Goal: Task Accomplishment & Management: Use online tool/utility

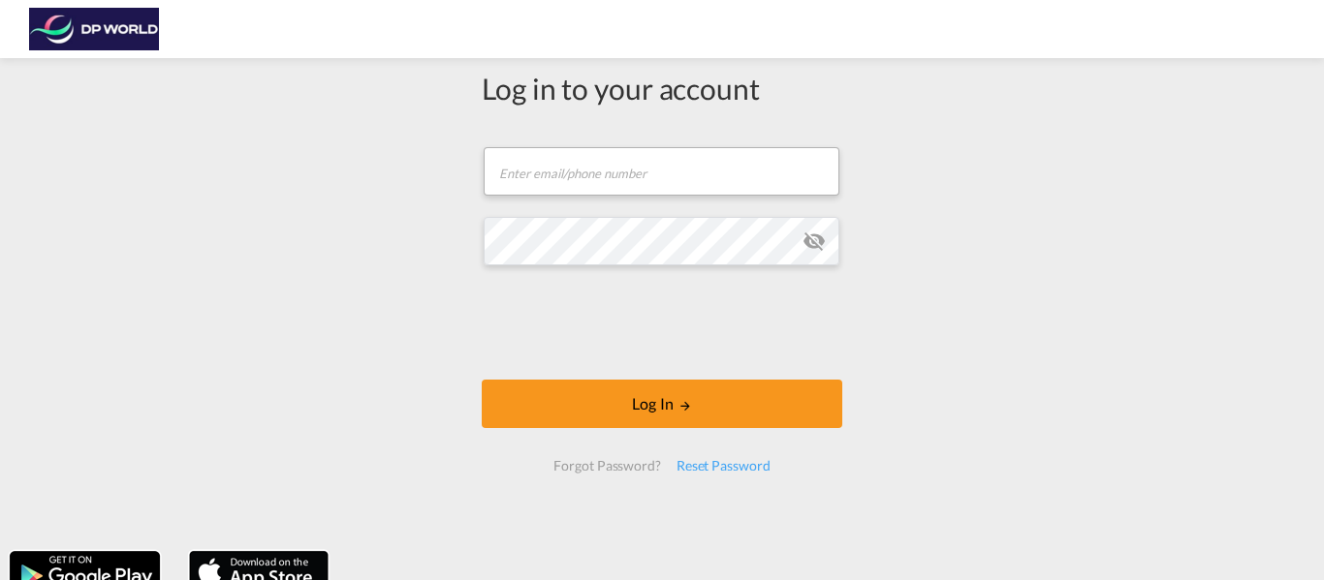
click at [543, 205] on form "Email field is required Password field is required Log In Forgot Password? Rese…" at bounding box center [662, 309] width 361 height 363
click at [550, 172] on input "text" at bounding box center [662, 171] width 356 height 48
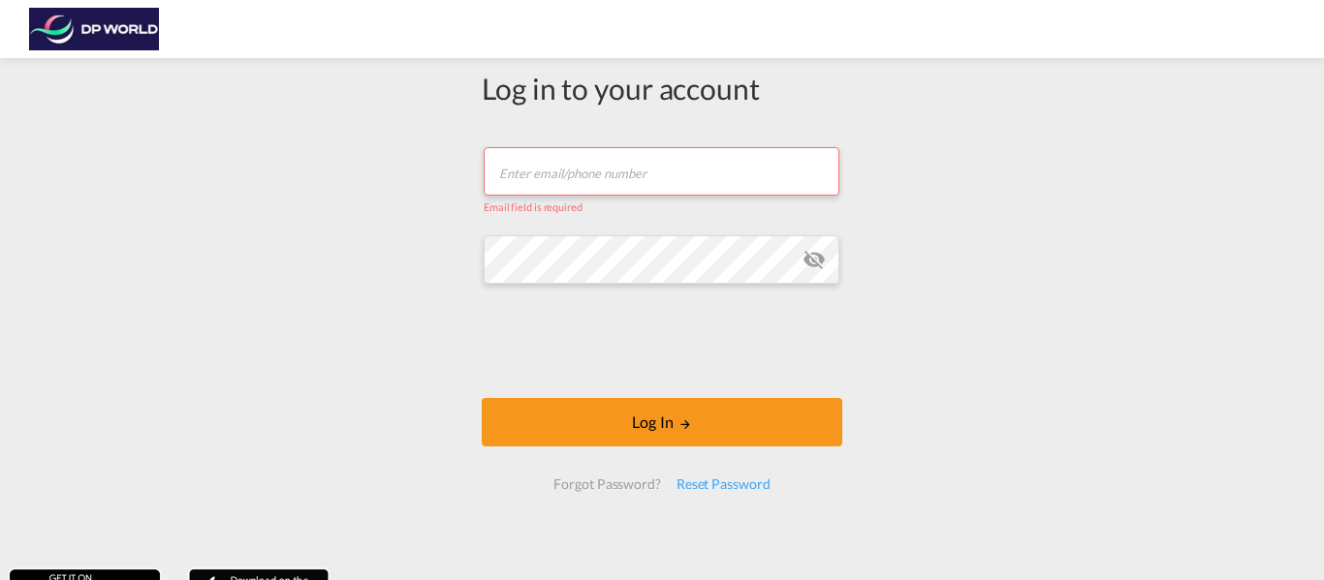
type input "[PERSON_NAME][EMAIL_ADDRESS][PERSON_NAME][DOMAIN_NAME]"
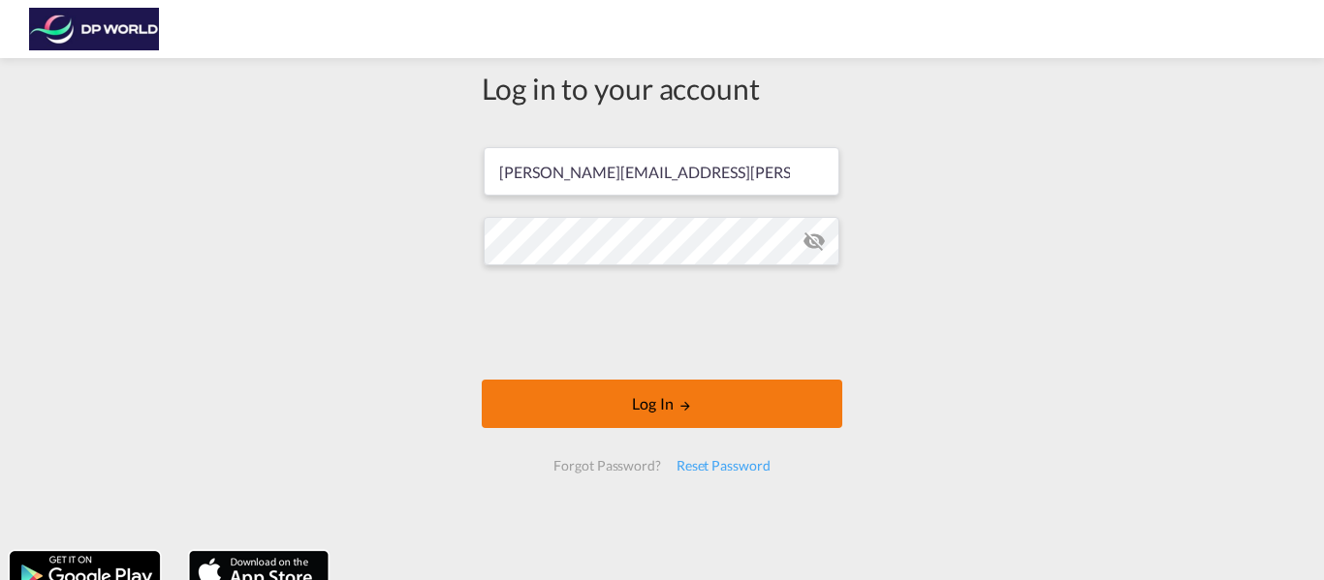
click at [764, 401] on button "Log In" at bounding box center [662, 404] width 361 height 48
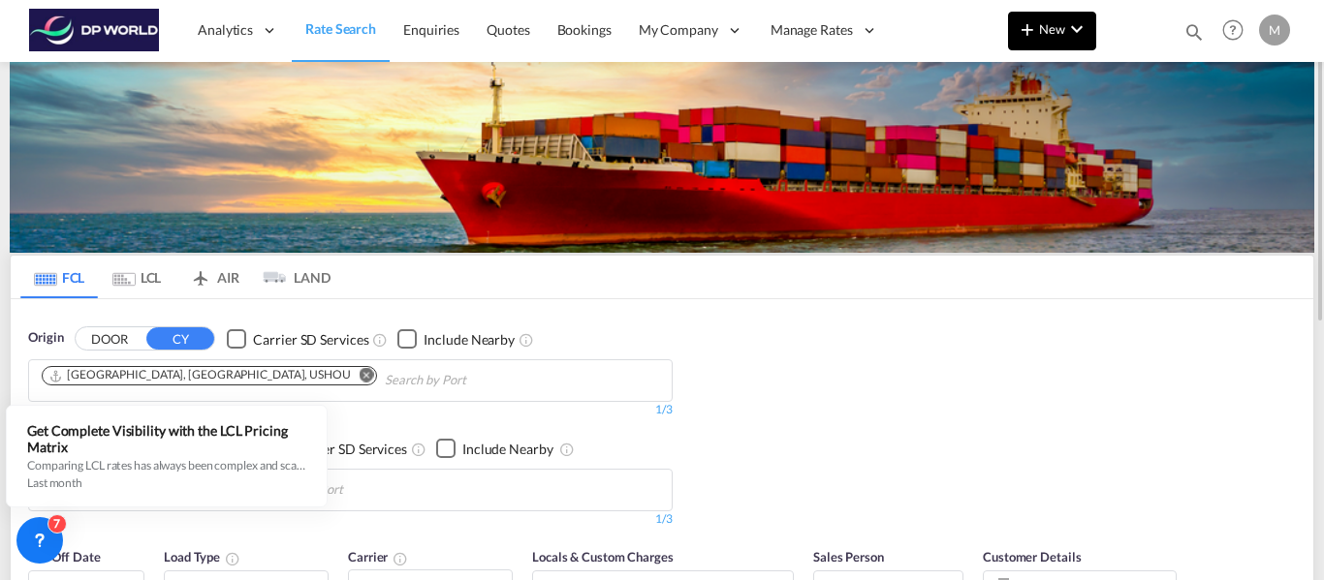
click at [1019, 37] on md-icon "icon-plus 400-fg" at bounding box center [1027, 28] width 23 height 23
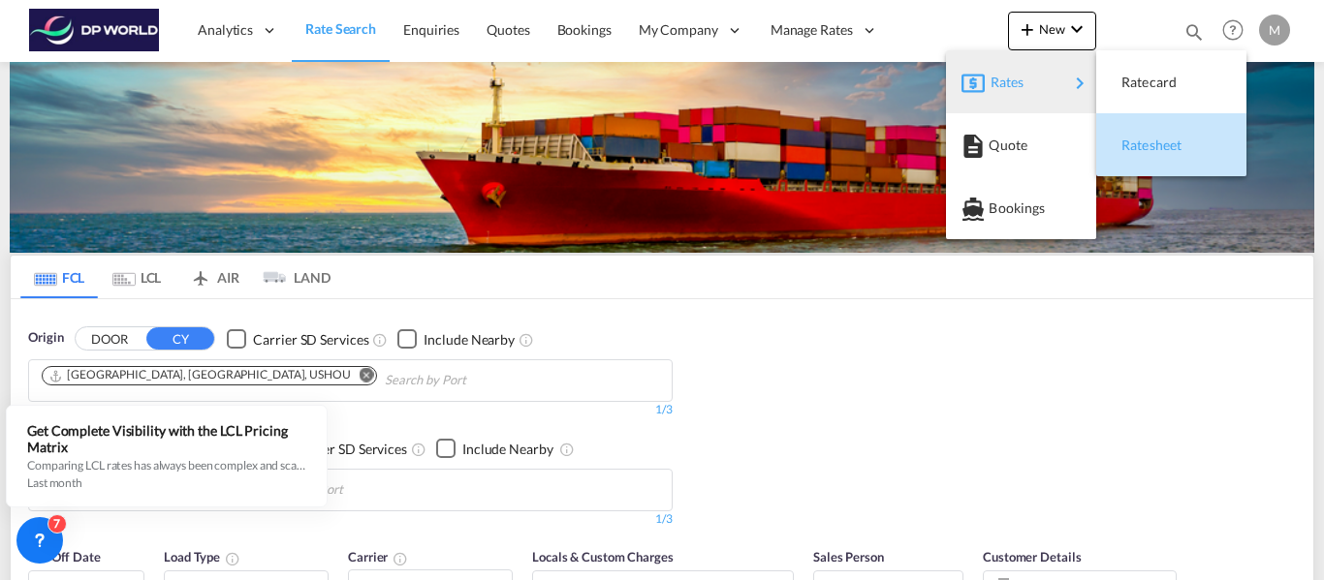
click at [1143, 138] on span "Ratesheet" at bounding box center [1131, 145] width 21 height 39
